Goal: Navigation & Orientation: Find specific page/section

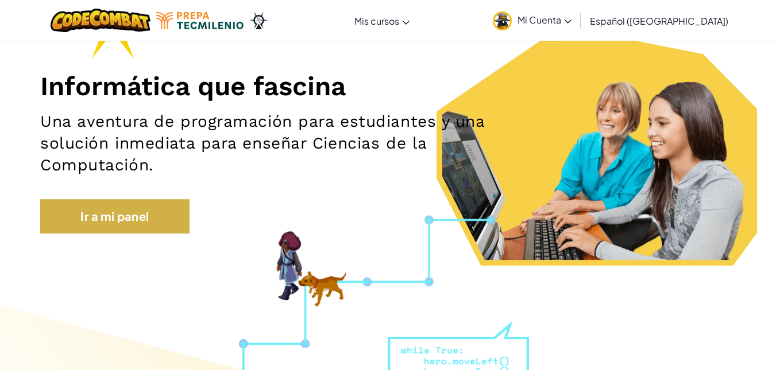
click at [102, 229] on link "Ir a mi panel" at bounding box center [114, 216] width 149 height 34
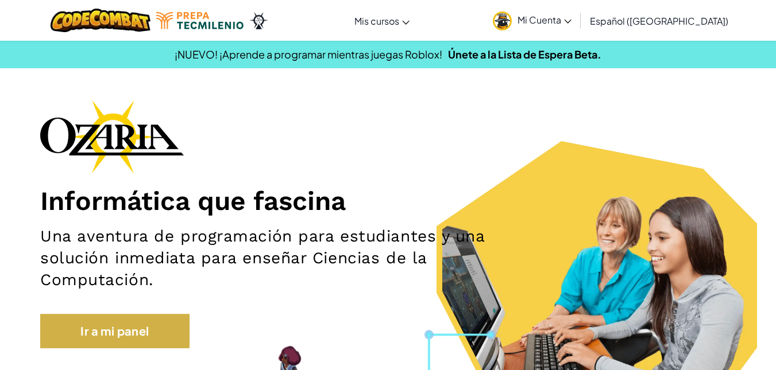
click at [130, 335] on link "Ir a mi panel" at bounding box center [114, 331] width 149 height 34
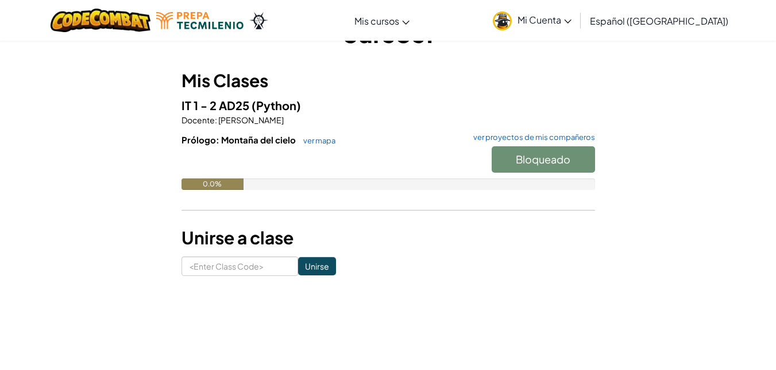
scroll to position [57, 0]
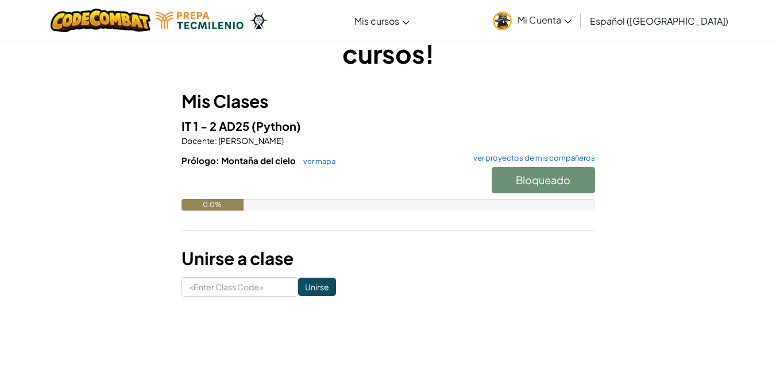
click at [215, 202] on div "0.0%" at bounding box center [212, 204] width 62 height 11
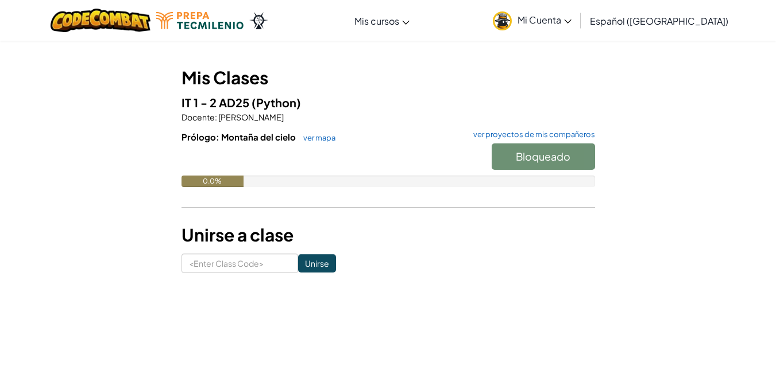
scroll to position [0, 0]
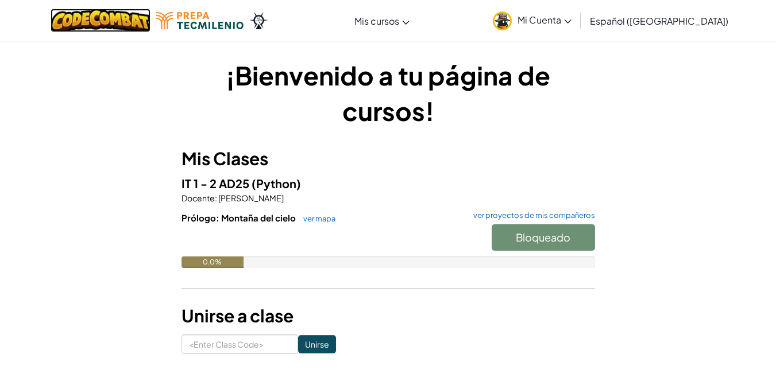
click at [149, 20] on img at bounding box center [101, 21] width 101 height 24
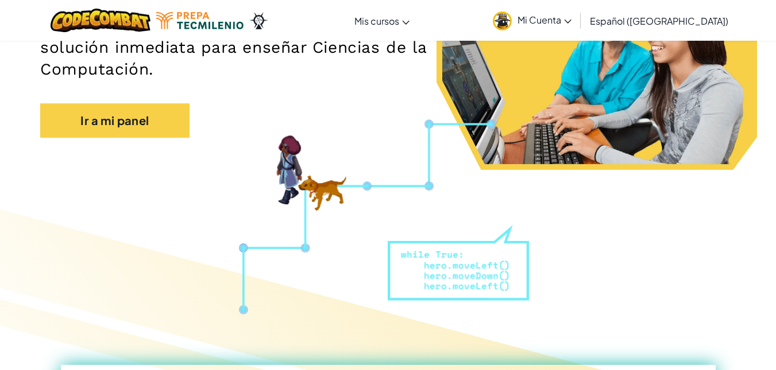
scroll to position [115, 0]
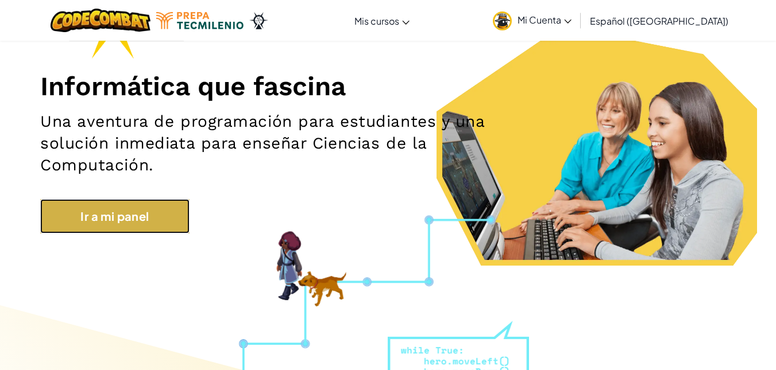
click at [166, 205] on link "Ir a mi panel" at bounding box center [114, 216] width 149 height 34
